Goal: Transaction & Acquisition: Download file/media

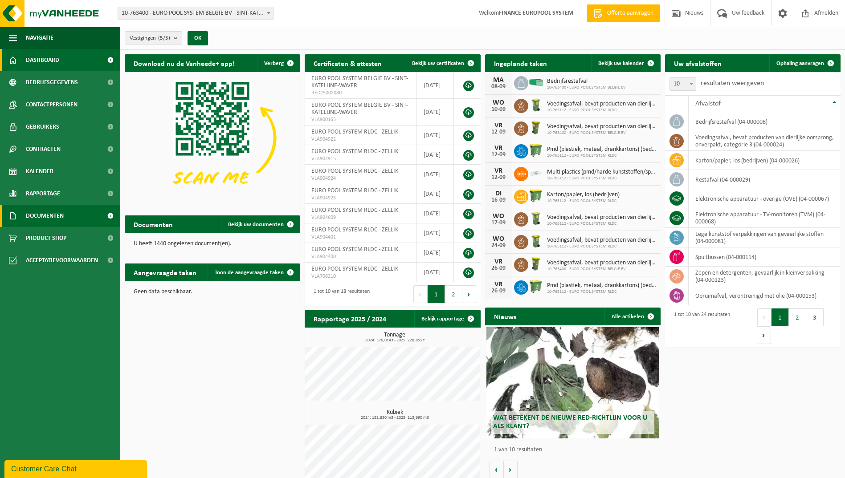
click at [93, 217] on link "Documenten" at bounding box center [60, 216] width 120 height 22
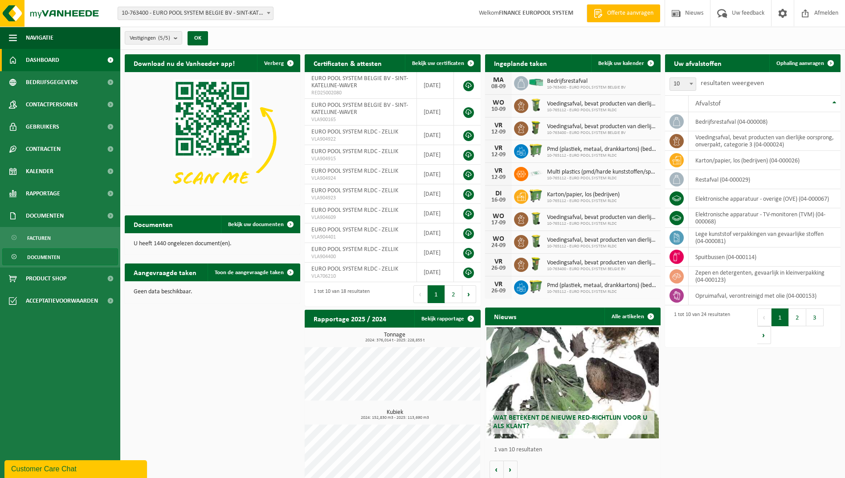
drag, startPoint x: 61, startPoint y: 255, endPoint x: 83, endPoint y: 255, distance: 21.4
click at [61, 255] on link "Documenten" at bounding box center [60, 256] width 116 height 17
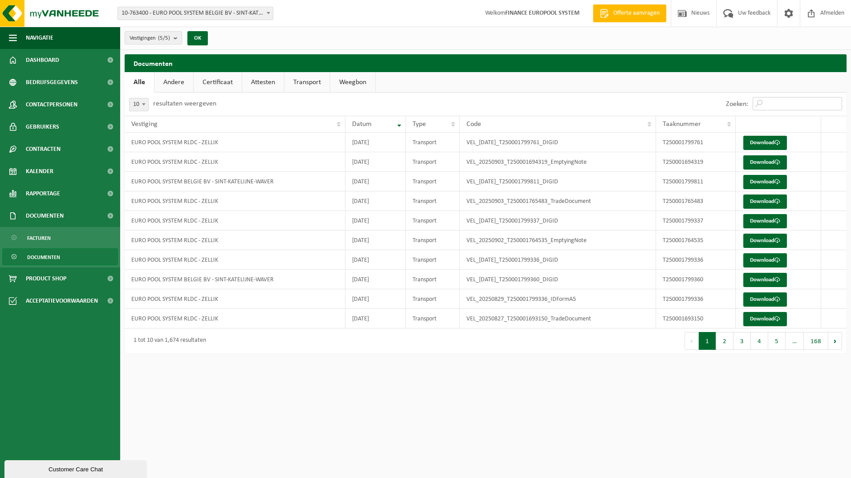
click at [772, 107] on input "Zoeken:" at bounding box center [798, 103] width 90 height 13
paste input "T250001797562"
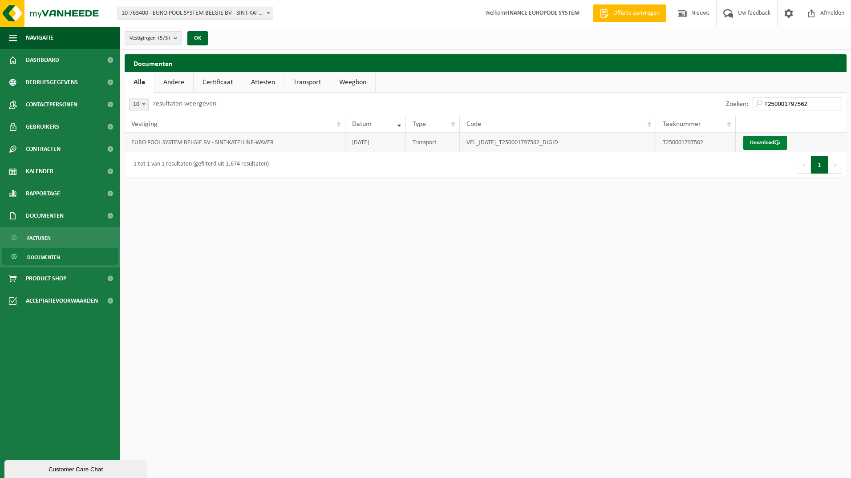
type input "T250001797562"
click at [769, 139] on link "Download" at bounding box center [766, 143] width 44 height 14
drag, startPoint x: 482, startPoint y: 258, endPoint x: 811, endPoint y: 149, distance: 347.1
click at [493, 255] on html "Vestiging: 10-763400 - EURO POOL SYSTEM BELGIE BV - SINT-KATELIJNE-WAVER 10-826…" at bounding box center [425, 239] width 851 height 478
click at [815, 100] on input "T250001797562" at bounding box center [798, 103] width 90 height 13
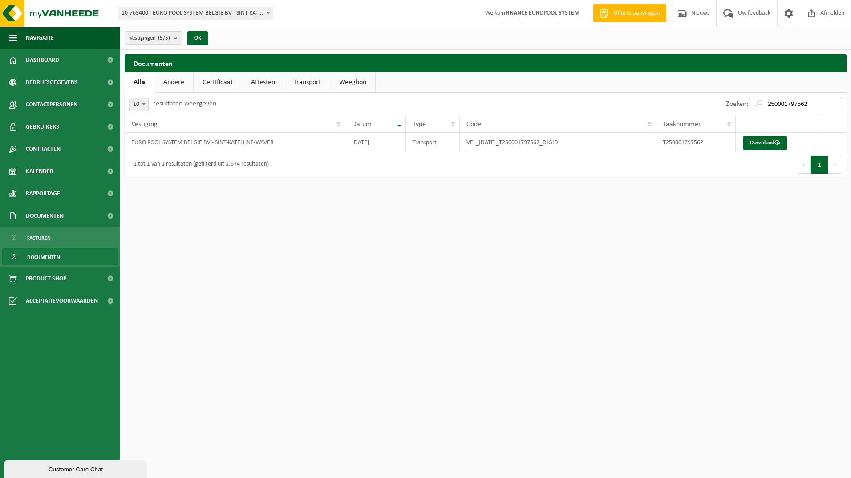
click at [833, 105] on input "T250001797562" at bounding box center [798, 103] width 90 height 13
click at [836, 103] on input "T250001797562" at bounding box center [798, 103] width 90 height 13
click at [797, 104] on div at bounding box center [486, 135] width 722 height 85
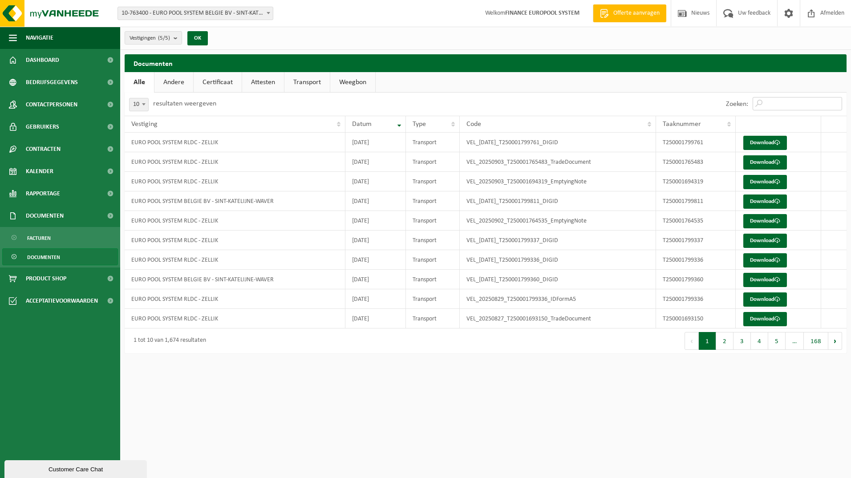
click at [799, 104] on input "Zoeken:" at bounding box center [798, 103] width 90 height 13
paste input "T250001797563"
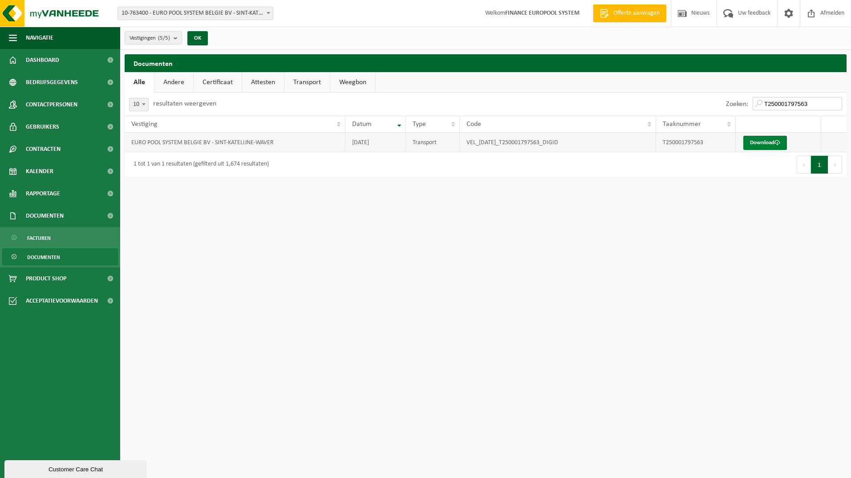
type input "T250001797563"
click at [760, 142] on link "Download" at bounding box center [766, 143] width 44 height 14
drag, startPoint x: 403, startPoint y: 268, endPoint x: 608, endPoint y: 97, distance: 266.8
click at [409, 261] on html "Vestiging: 10-763400 - EURO POOL SYSTEM BELGIE BV - SINT-KATELIJNE-WAVER 10-826…" at bounding box center [425, 239] width 851 height 478
drag, startPoint x: 821, startPoint y: 103, endPoint x: 832, endPoint y: 101, distance: 11.7
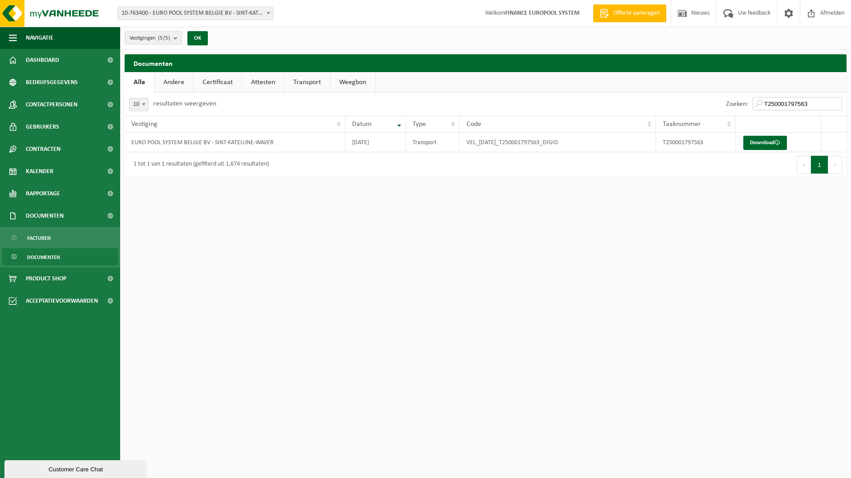
click at [821, 102] on input "T250001797563" at bounding box center [798, 103] width 90 height 13
click at [837, 101] on input "T250001797563" at bounding box center [798, 103] width 90 height 13
click at [772, 102] on div at bounding box center [486, 135] width 722 height 85
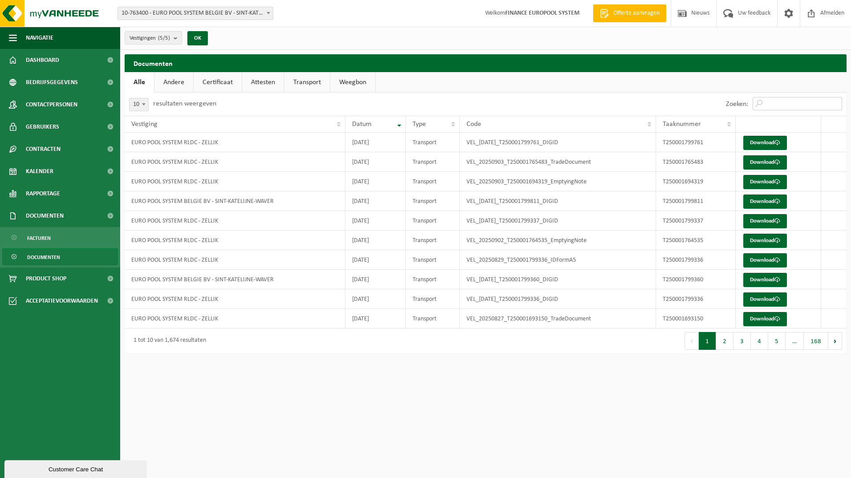
click at [772, 102] on input "Zoeken:" at bounding box center [798, 103] width 90 height 13
paste input "T250001797975"
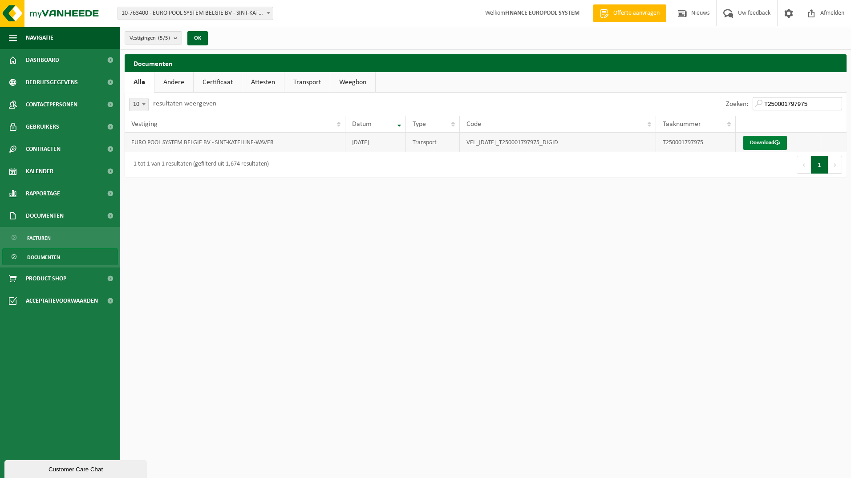
type input "T250001797975"
click at [757, 148] on link "Download" at bounding box center [766, 143] width 44 height 14
click at [307, 310] on html "Vestiging: 10-763400 - EURO POOL SYSTEM BELGIE BV - SINT-KATELIJNE-WAVER 10-826…" at bounding box center [425, 239] width 851 height 478
drag, startPoint x: 802, startPoint y: 106, endPoint x: 827, endPoint y: 103, distance: 25.1
click at [802, 104] on input "T250001797975" at bounding box center [798, 103] width 90 height 13
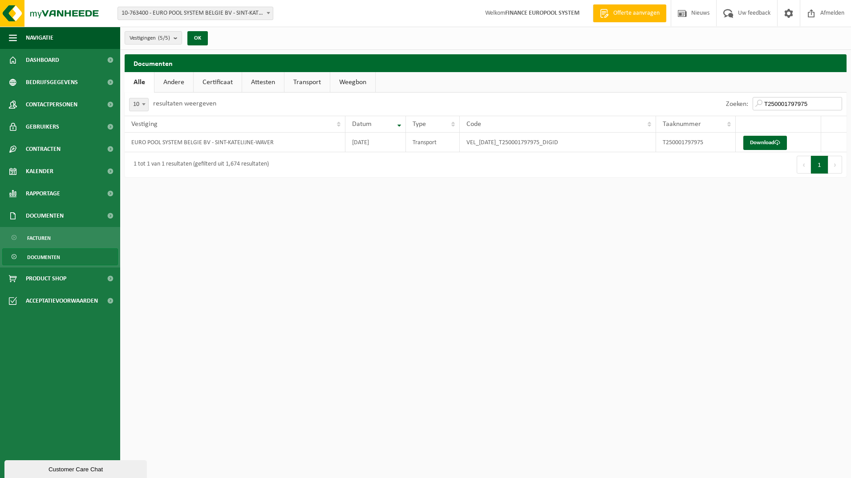
click at [835, 103] on input "T250001797975" at bounding box center [798, 103] width 90 height 13
click at [787, 103] on div at bounding box center [486, 135] width 722 height 85
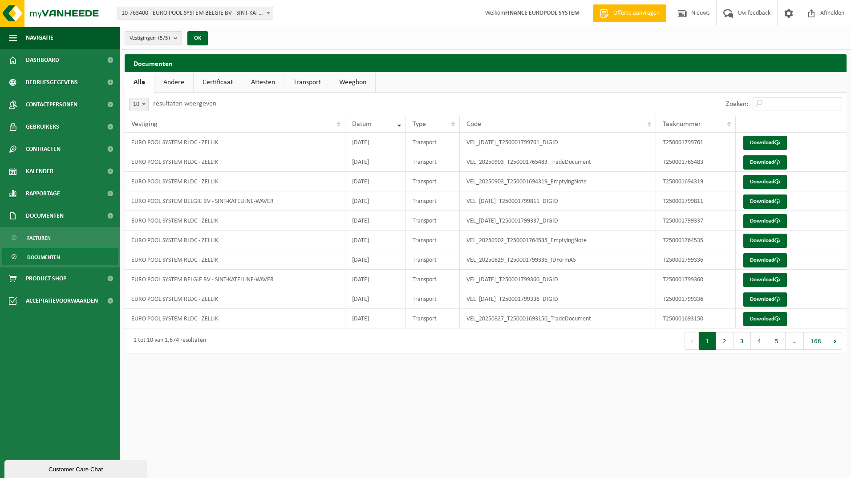
click at [768, 104] on input "Zoeken:" at bounding box center [798, 103] width 90 height 13
paste input "T250001797977"
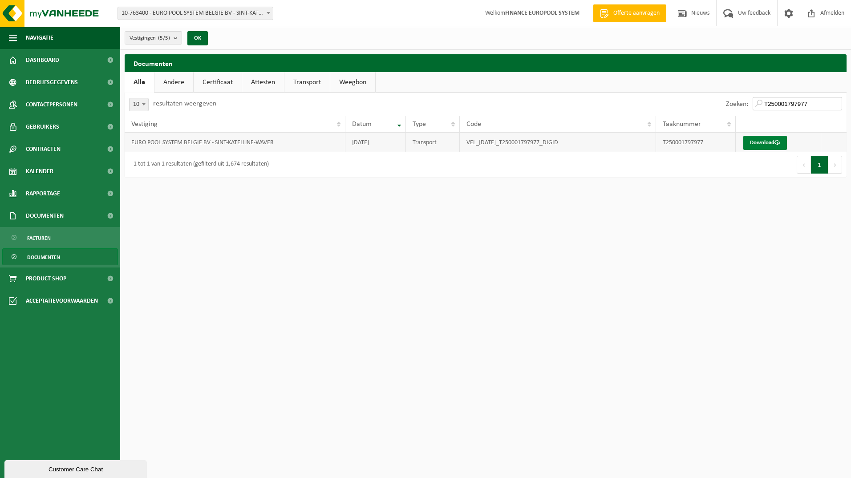
type input "T250001797977"
click at [760, 138] on link "Download" at bounding box center [766, 143] width 44 height 14
drag, startPoint x: 422, startPoint y: 273, endPoint x: 544, endPoint y: 248, distance: 124.1
click at [426, 274] on html "Vestiging: 10-763400 - EURO POOL SYSTEM BELGIE BV - SINT-KATELIJNE-WAVER 10-826…" at bounding box center [425, 239] width 851 height 478
drag, startPoint x: 783, startPoint y: 105, endPoint x: 788, endPoint y: 105, distance: 5.4
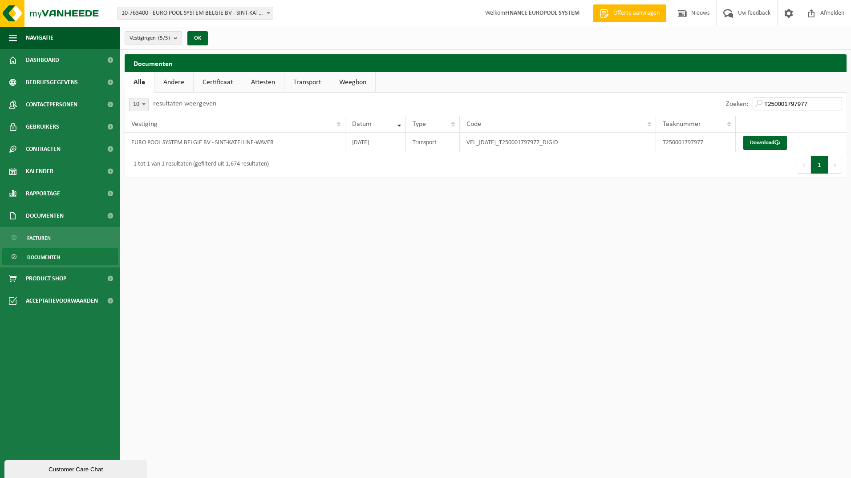
click at [784, 105] on input "T250001797977" at bounding box center [798, 103] width 90 height 13
click at [840, 104] on input "T250001797977" at bounding box center [798, 103] width 90 height 13
click at [837, 104] on input "T250001797977" at bounding box center [798, 103] width 90 height 13
drag, startPoint x: 757, startPoint y: 104, endPoint x: 767, endPoint y: 102, distance: 10.0
click at [758, 104] on div at bounding box center [486, 135] width 722 height 85
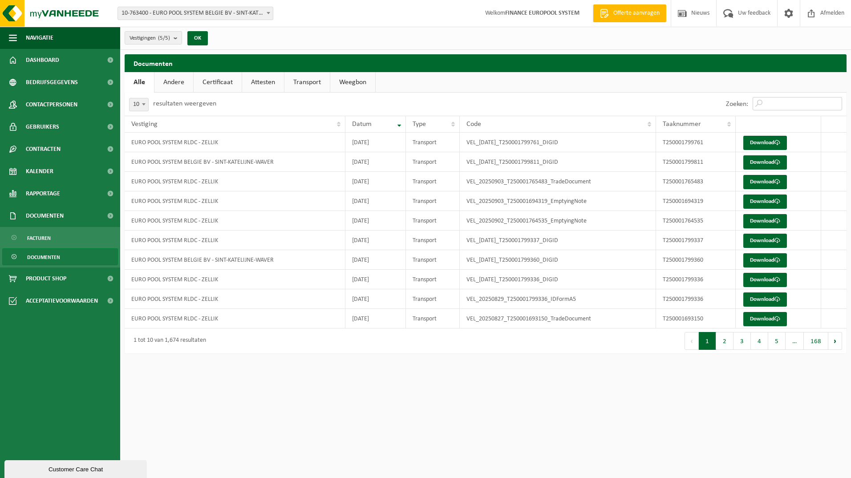
click at [776, 104] on input "Zoeken:" at bounding box center [798, 103] width 90 height 13
paste input "T250001798376"
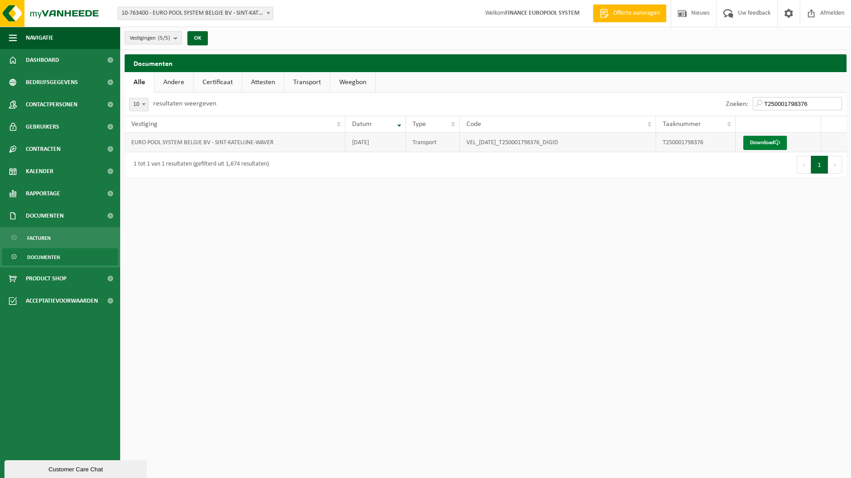
type input "T250001798376"
click at [769, 142] on link "Download" at bounding box center [766, 143] width 44 height 14
drag, startPoint x: 297, startPoint y: 282, endPoint x: 815, endPoint y: 125, distance: 541.1
click at [299, 280] on html "Vestiging: 10-763400 - EURO POOL SYSTEM BELGIE BV - SINT-KATELIJNE-WAVER 10-826…" at bounding box center [425, 239] width 851 height 478
drag, startPoint x: 824, startPoint y: 102, endPoint x: 832, endPoint y: 103, distance: 7.6
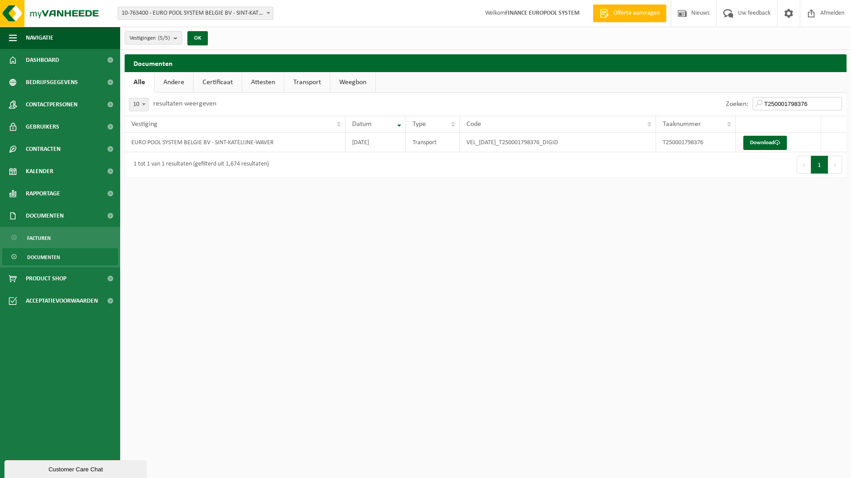
click at [825, 102] on input "T250001798376" at bounding box center [798, 103] width 90 height 13
click at [836, 103] on input "T250001798376" at bounding box center [798, 103] width 90 height 13
click at [773, 104] on div at bounding box center [486, 135] width 722 height 85
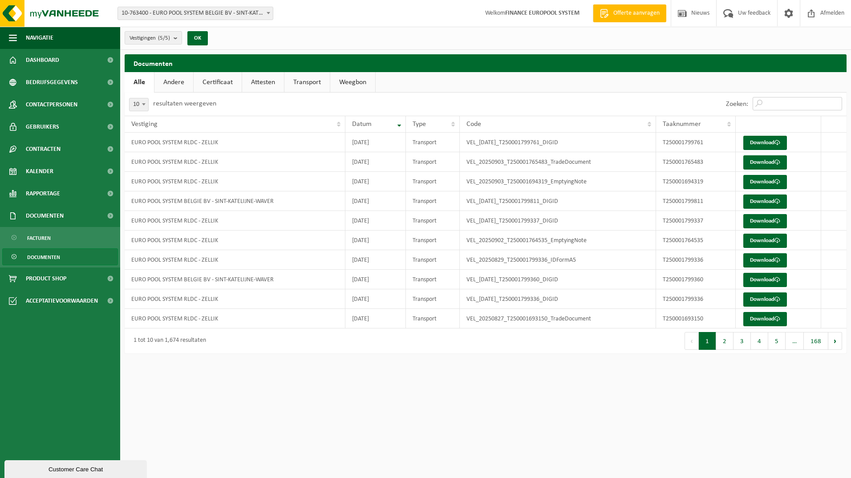
click at [773, 102] on input "Zoeken:" at bounding box center [798, 103] width 90 height 13
paste input "T250001798378"
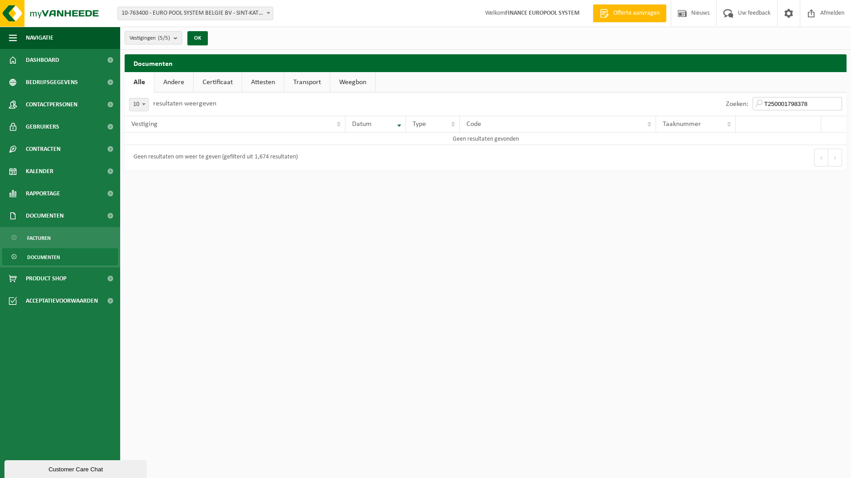
click at [766, 100] on input "T250001798378" at bounding box center [798, 103] width 90 height 13
type input "T250001798378"
drag, startPoint x: 808, startPoint y: 100, endPoint x: 812, endPoint y: 102, distance: 4.6
click at [809, 101] on input "T250001798378" at bounding box center [798, 103] width 90 height 13
click at [834, 102] on input "T250001798378" at bounding box center [798, 103] width 90 height 13
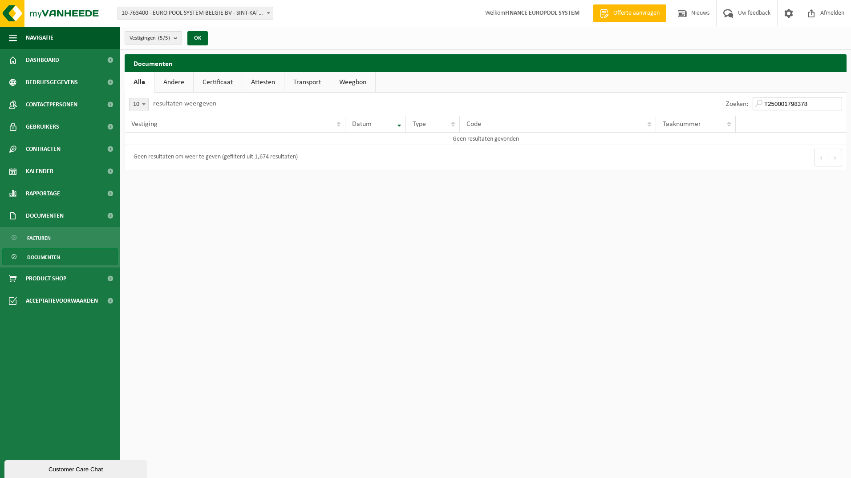
click at [836, 103] on input "T250001798378" at bounding box center [798, 103] width 90 height 13
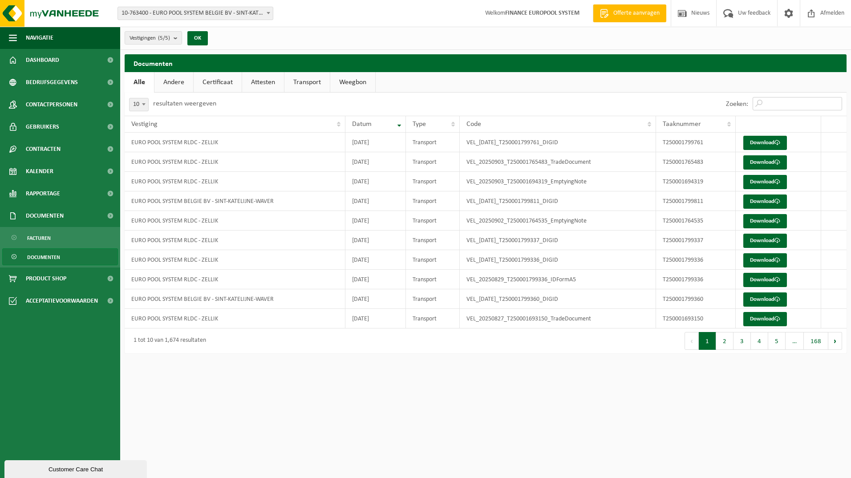
click at [780, 103] on input "Zoeken:" at bounding box center [798, 103] width 90 height 13
paste input "T250001798891"
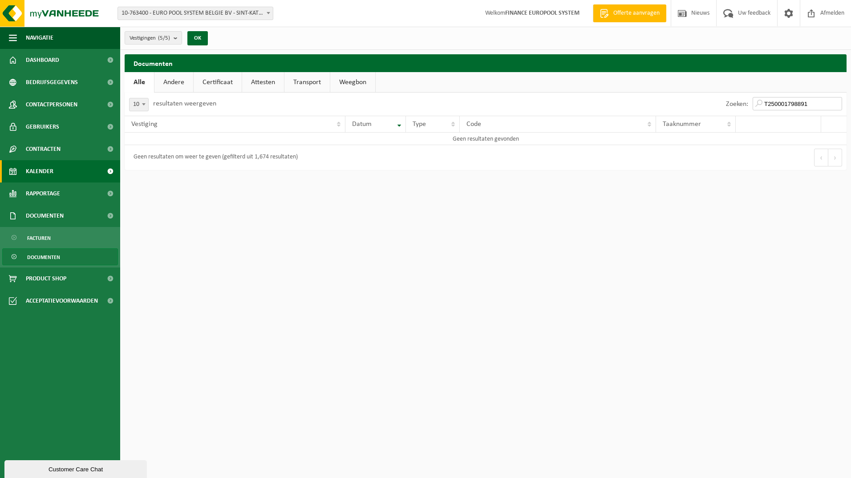
type input "T250001798891"
drag, startPoint x: 814, startPoint y: 106, endPoint x: 821, endPoint y: 105, distance: 7.2
click at [814, 106] on input "T250001798891" at bounding box center [798, 103] width 90 height 13
click at [838, 102] on input "T250001798891" at bounding box center [798, 103] width 90 height 13
click at [835, 103] on input "T250001798891" at bounding box center [798, 103] width 90 height 13
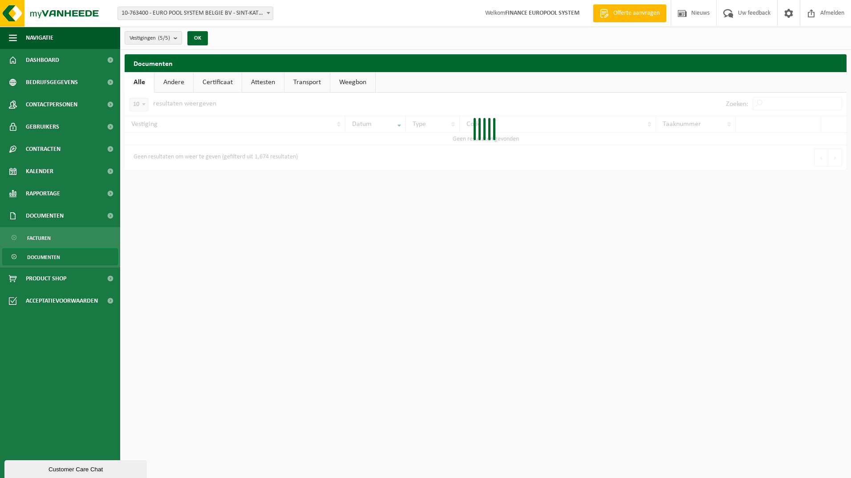
click at [782, 103] on div at bounding box center [486, 131] width 722 height 77
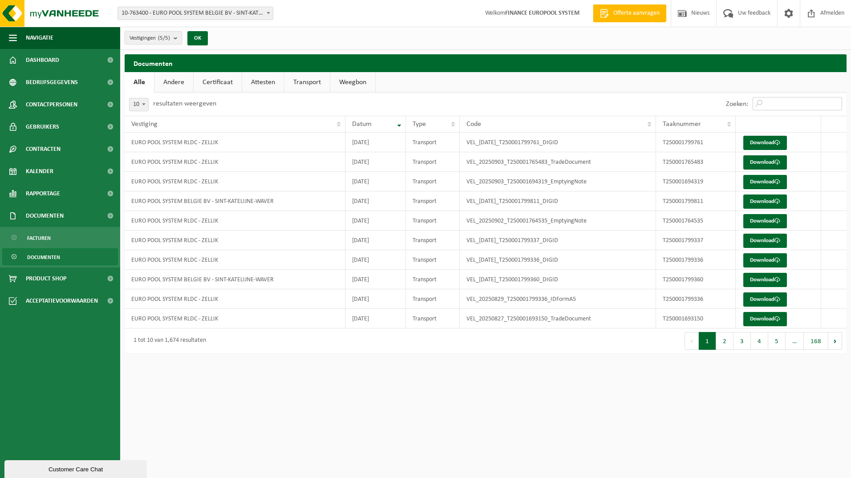
click at [766, 103] on input "Zoeken:" at bounding box center [798, 103] width 90 height 13
paste input "T250001798892"
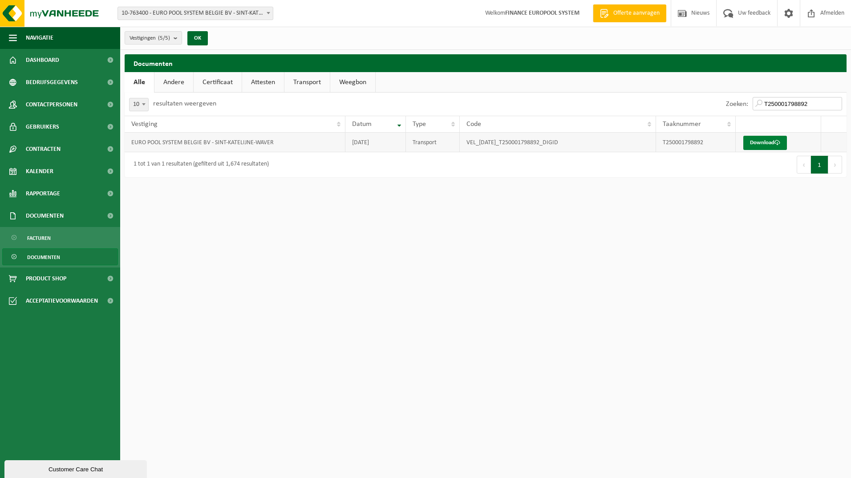
type input "T250001798892"
click at [765, 146] on link "Download" at bounding box center [766, 143] width 44 height 14
drag, startPoint x: 431, startPoint y: 291, endPoint x: 636, endPoint y: 191, distance: 228.8
click at [439, 283] on html "Vestiging: 10-763400 - EURO POOL SYSTEM BELGIE BV - SINT-KATELIJNE-WAVER 10-826…" at bounding box center [425, 239] width 851 height 478
click at [837, 104] on input "T250001798892" at bounding box center [798, 103] width 90 height 13
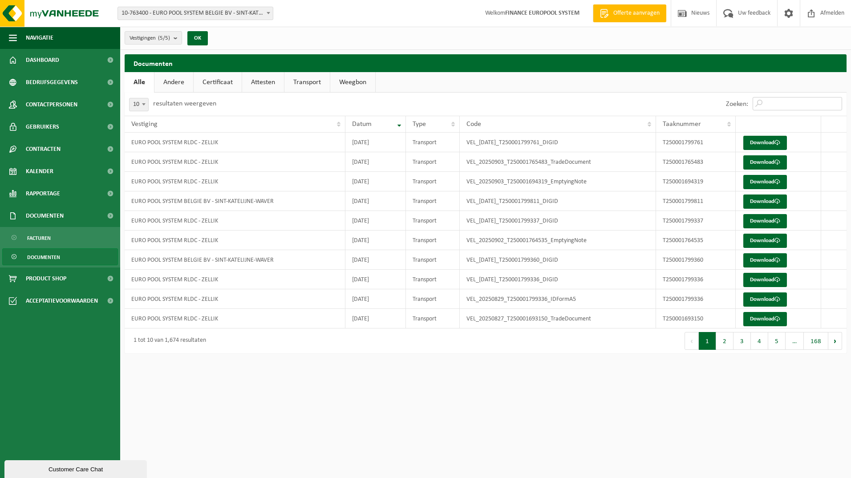
paste input "T250001798893"
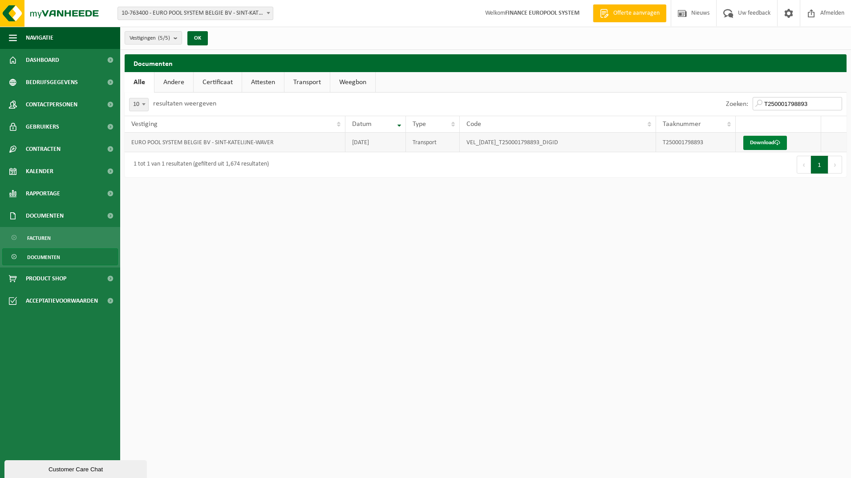
type input "T250001798893"
click at [769, 138] on link "Download" at bounding box center [766, 143] width 44 height 14
drag, startPoint x: 439, startPoint y: 300, endPoint x: 626, endPoint y: 188, distance: 217.7
click at [450, 296] on html "Vestiging: 10-763400 - EURO POOL SYSTEM BELGIE BV - SINT-KATELIJNE-WAVER 10-826…" at bounding box center [425, 239] width 851 height 478
drag, startPoint x: 822, startPoint y: 98, endPoint x: 840, endPoint y: 101, distance: 18.4
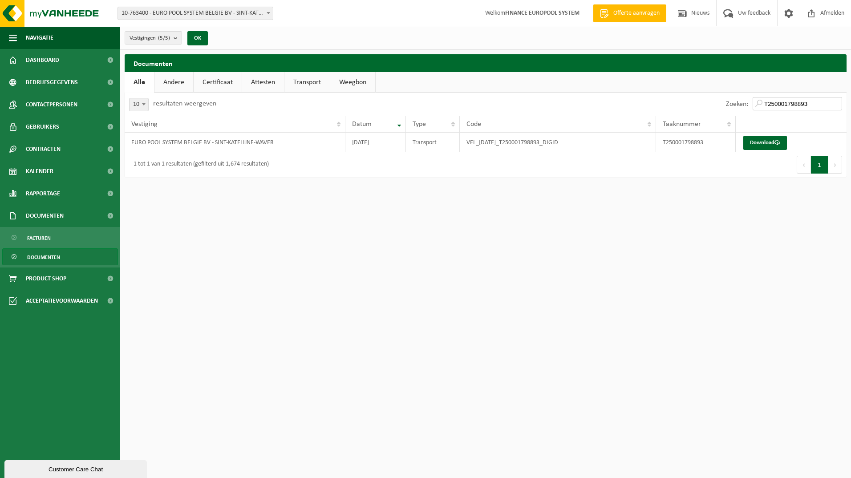
click at [823, 99] on input "T250001798893" at bounding box center [798, 103] width 90 height 13
click at [839, 103] on input "T250001798893" at bounding box center [798, 103] width 90 height 13
click at [837, 103] on input "T250001798893" at bounding box center [798, 103] width 90 height 13
click at [835, 104] on input "T250001798893" at bounding box center [798, 103] width 90 height 13
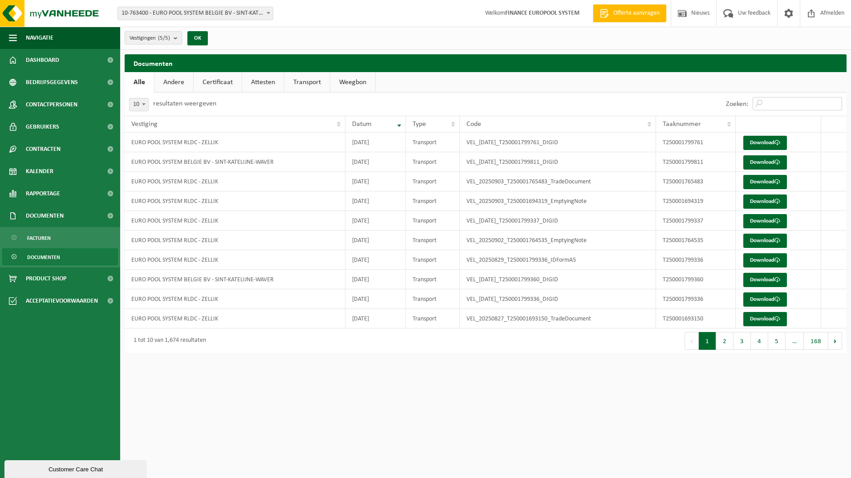
click at [773, 103] on input "Zoeken:" at bounding box center [798, 103] width 90 height 13
paste input "T250001799360"
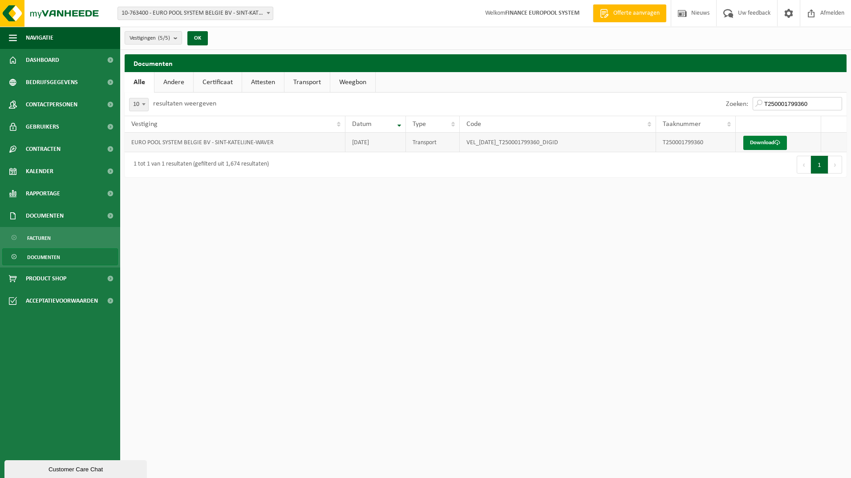
type input "T250001799360"
click at [768, 138] on link "Download" at bounding box center [766, 143] width 44 height 14
drag, startPoint x: 358, startPoint y: 283, endPoint x: 621, endPoint y: 112, distance: 314.2
click at [373, 276] on html "Vestiging: 10-763400 - EURO POOL SYSTEM BELGIE BV - SINT-KATELIJNE-WAVER 10-826…" at bounding box center [425, 239] width 851 height 478
click at [814, 102] on input "T250001799360" at bounding box center [798, 103] width 90 height 13
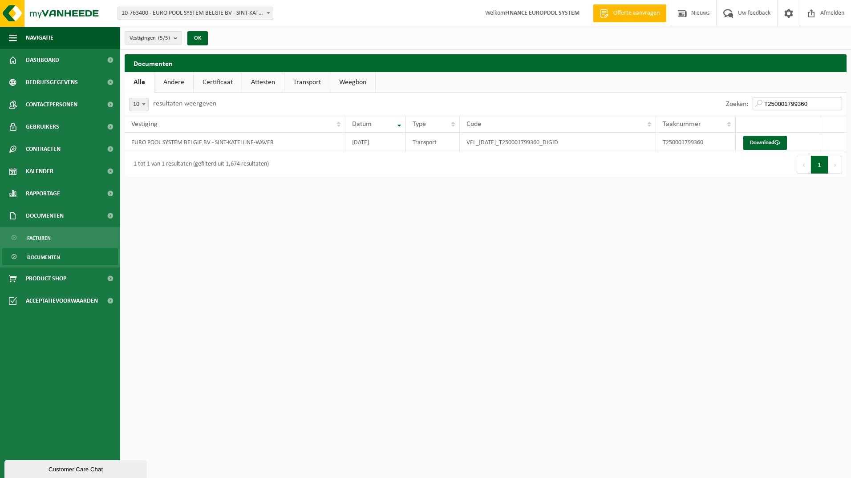
click at [840, 104] on input "T250001799360" at bounding box center [798, 103] width 90 height 13
click at [837, 104] on input "T250001799360" at bounding box center [798, 103] width 90 height 13
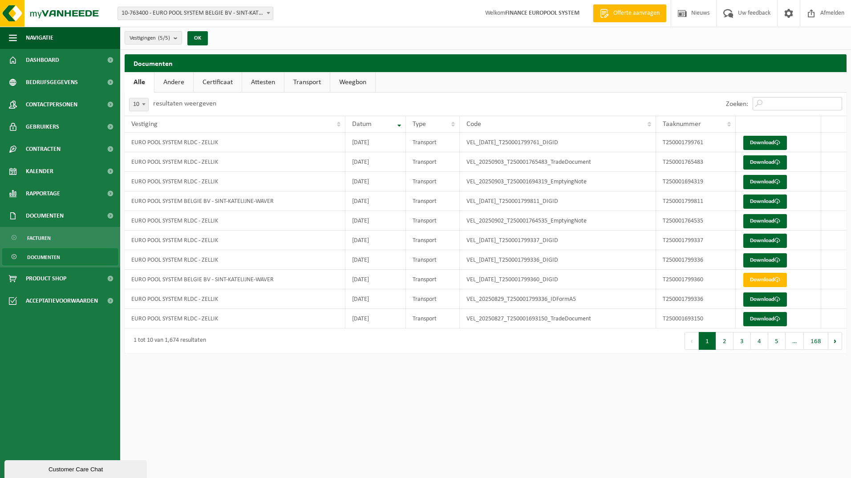
paste input "T250001401951"
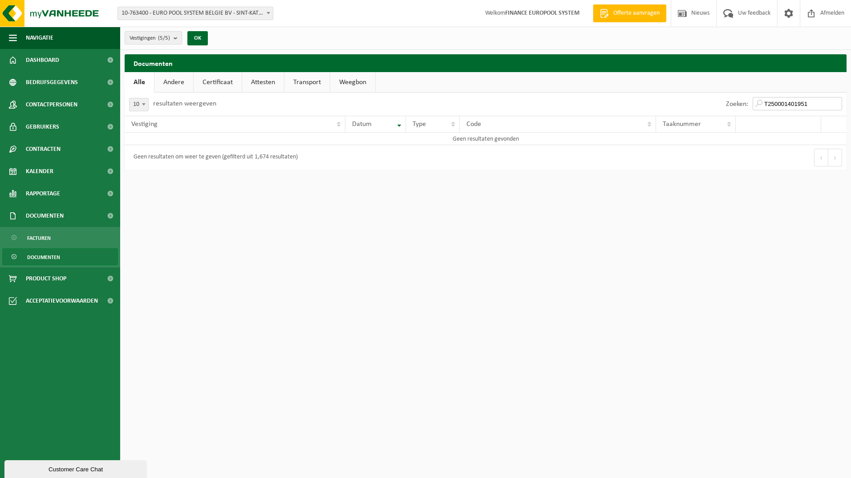
click at [765, 104] on input "T250001401951" at bounding box center [798, 103] width 90 height 13
type input "T250001401951"
drag, startPoint x: 765, startPoint y: 101, endPoint x: 806, endPoint y: 102, distance: 41.4
click at [768, 101] on input "T250001401951" at bounding box center [798, 103] width 90 height 13
click at [837, 105] on input "T250001401951" at bounding box center [798, 103] width 90 height 13
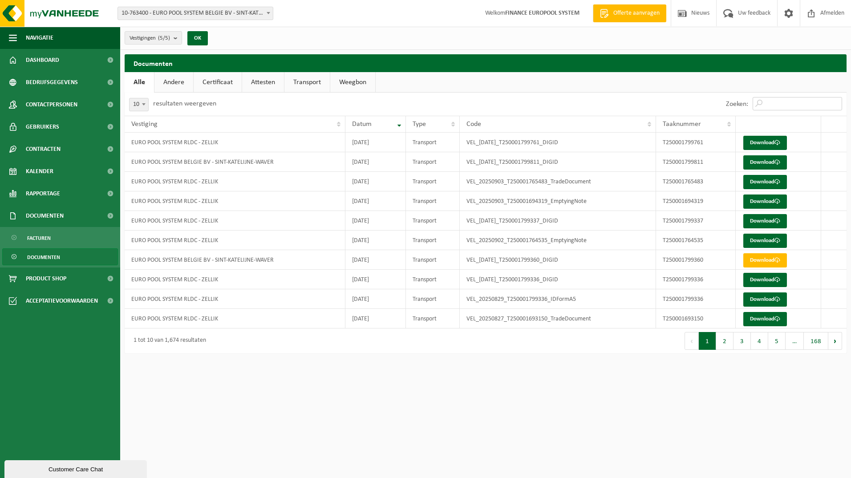
click at [768, 102] on input "Zoeken:" at bounding box center [798, 103] width 90 height 13
paste input "T250001703591"
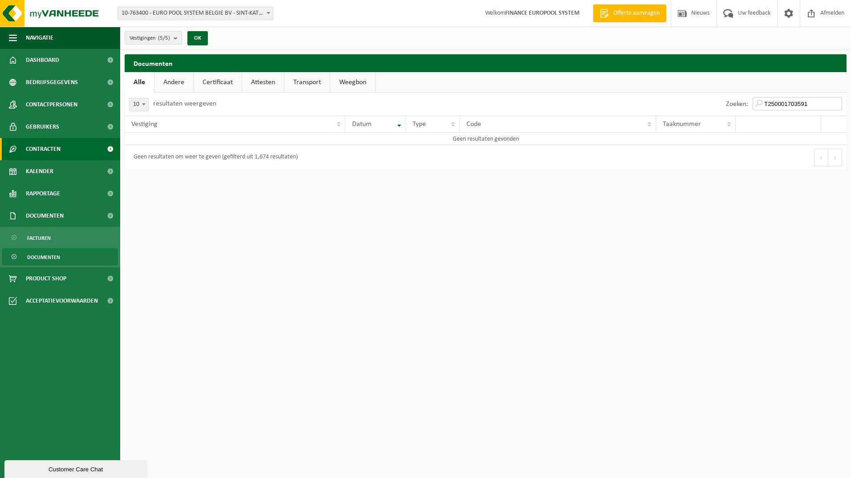
type input "T250001703591"
drag, startPoint x: 493, startPoint y: 257, endPoint x: 85, endPoint y: 135, distance: 425.6
click at [493, 257] on html "Vestiging: 10-763400 - EURO POOL SYSTEM BELGIE BV - SINT-KATELIJNE-WAVER 10-826…" at bounding box center [425, 239] width 851 height 478
